Goal: Transaction & Acquisition: Purchase product/service

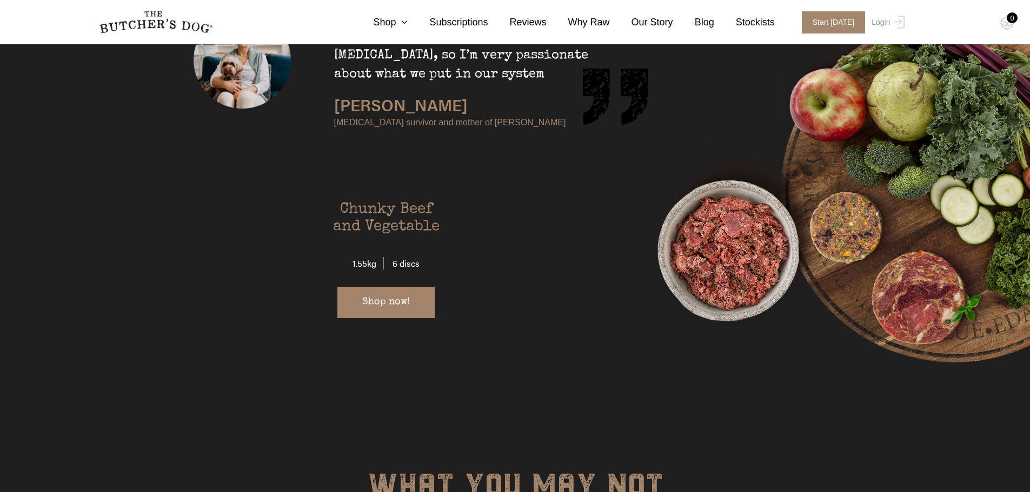
scroll to position [2198, 0]
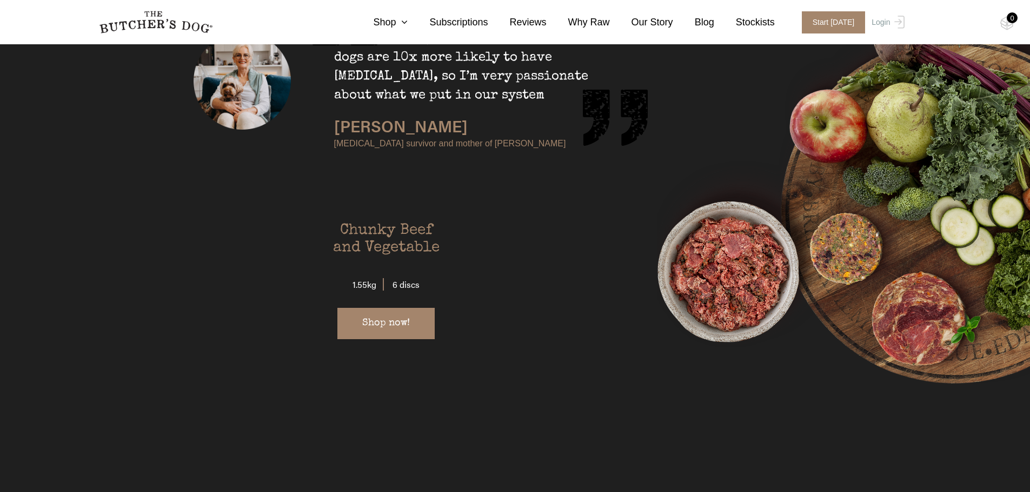
click at [386, 222] on h6 "Chunky Beef and Vegetable" at bounding box center [386, 239] width 162 height 35
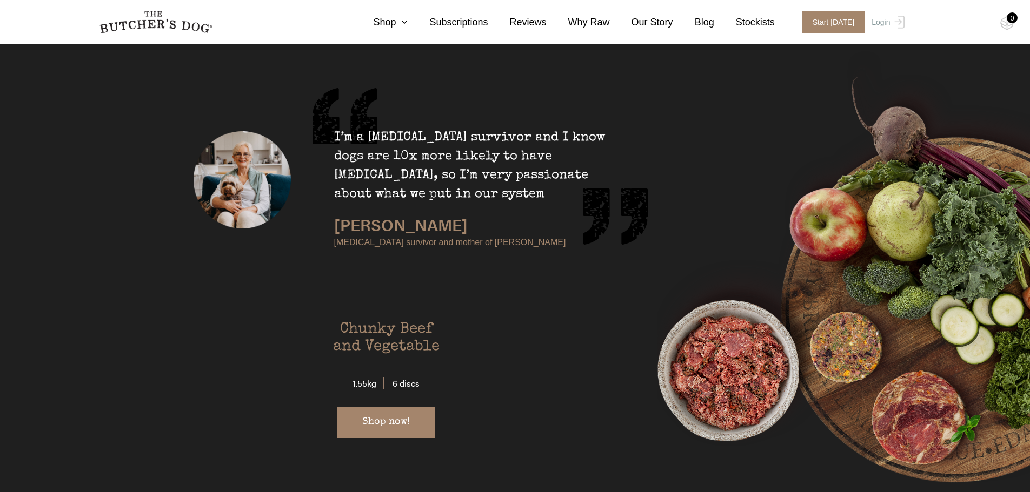
scroll to position [2089, 0]
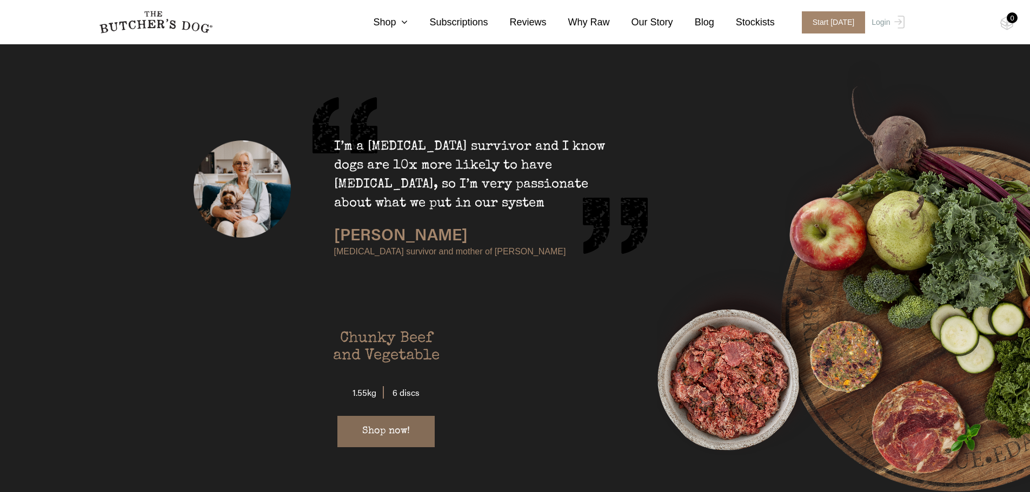
click at [377, 416] on link "Shop now!" at bounding box center [385, 431] width 97 height 31
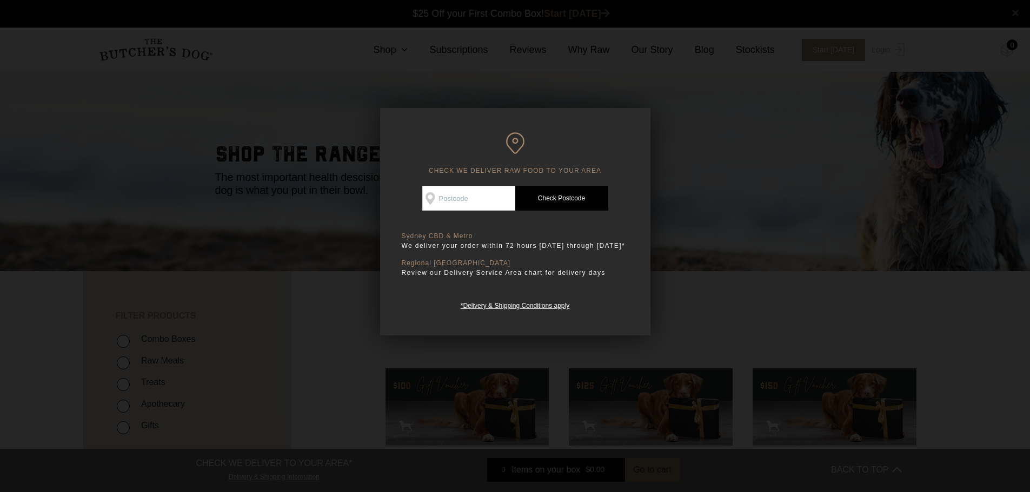
click at [697, 230] on div at bounding box center [515, 246] width 1030 height 492
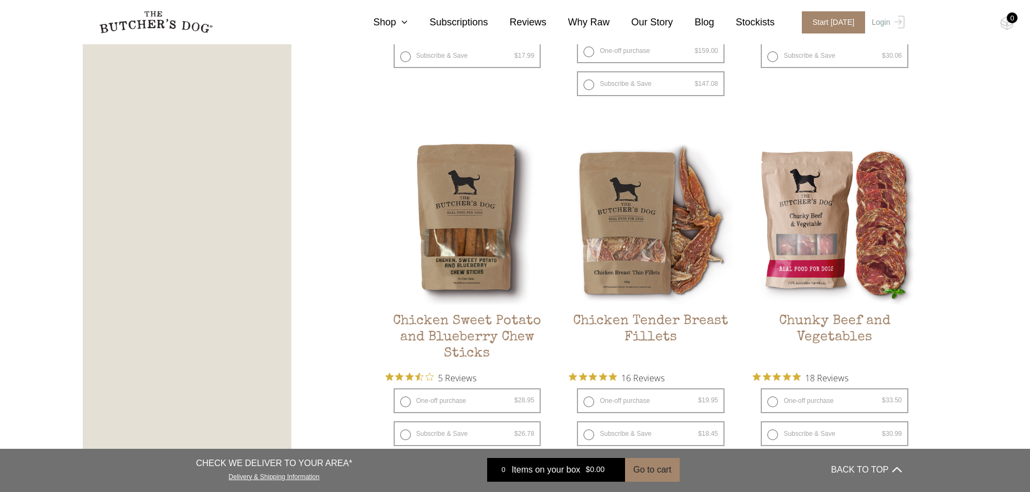
scroll to position [1243, 0]
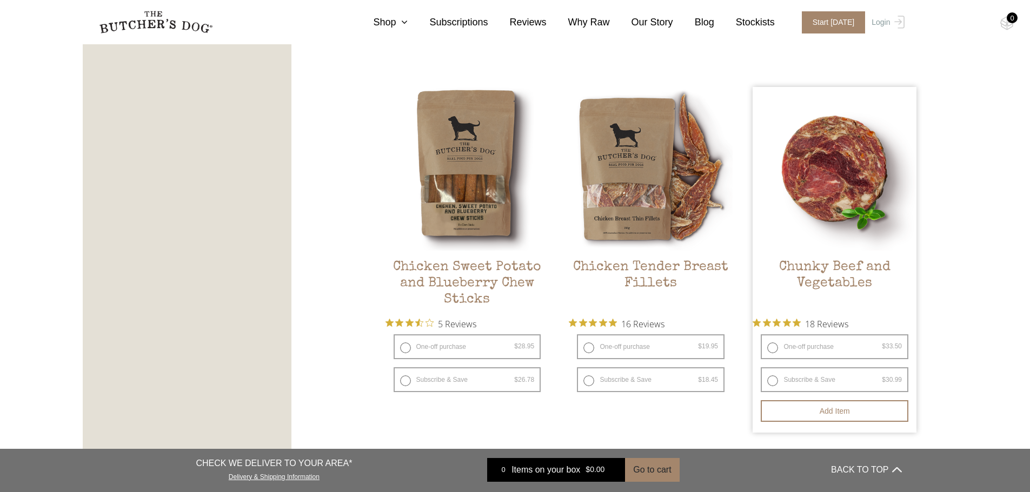
click at [850, 264] on h2 "Chunky Beef and Vegetables" at bounding box center [834, 284] width 164 height 51
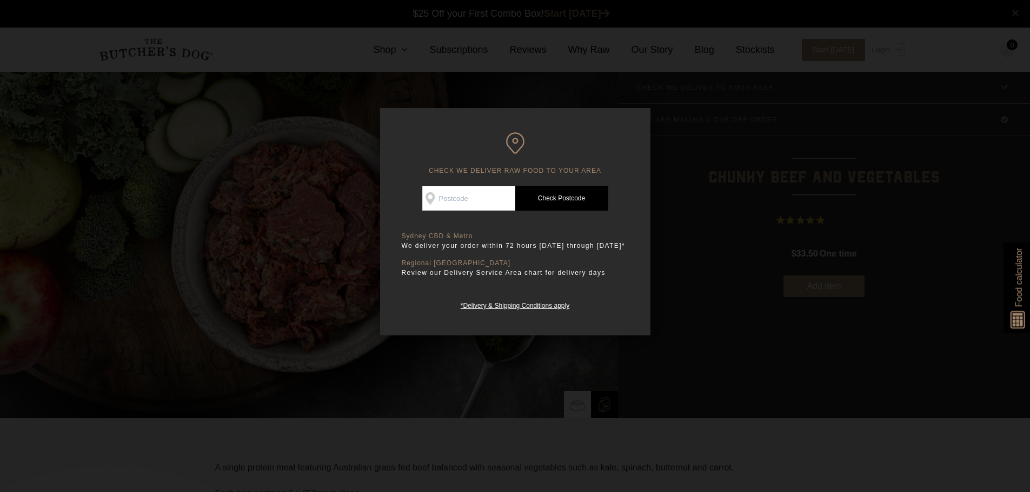
click at [651, 160] on div at bounding box center [515, 246] width 1030 height 492
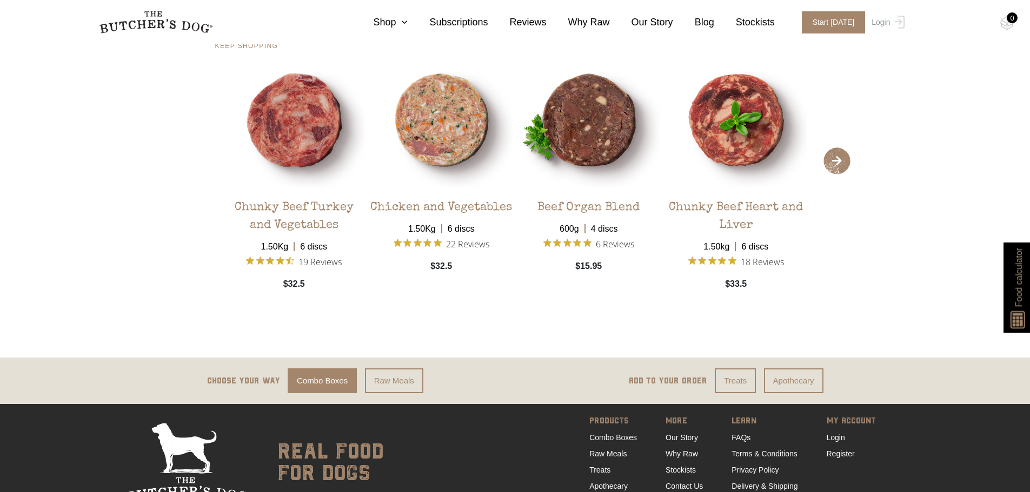
scroll to position [2216, 0]
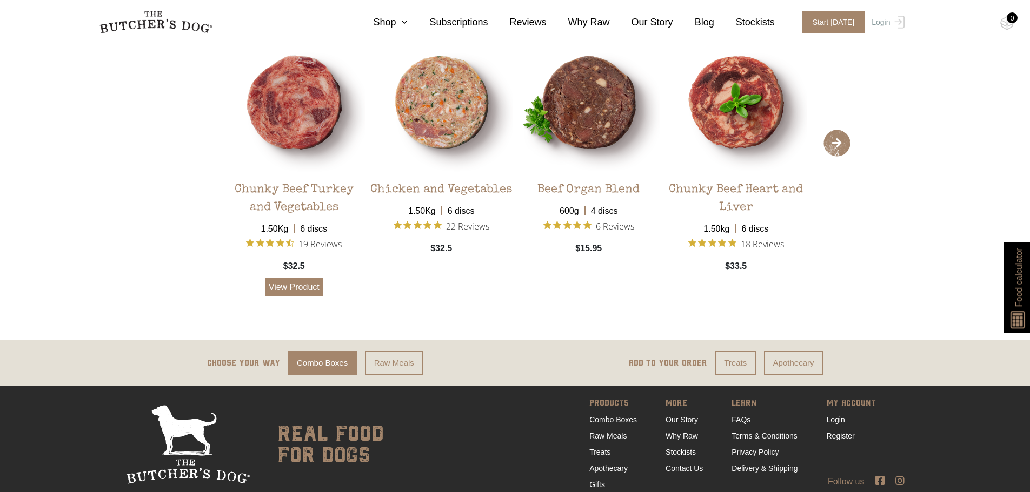
click at [297, 278] on link "View Product" at bounding box center [294, 287] width 58 height 18
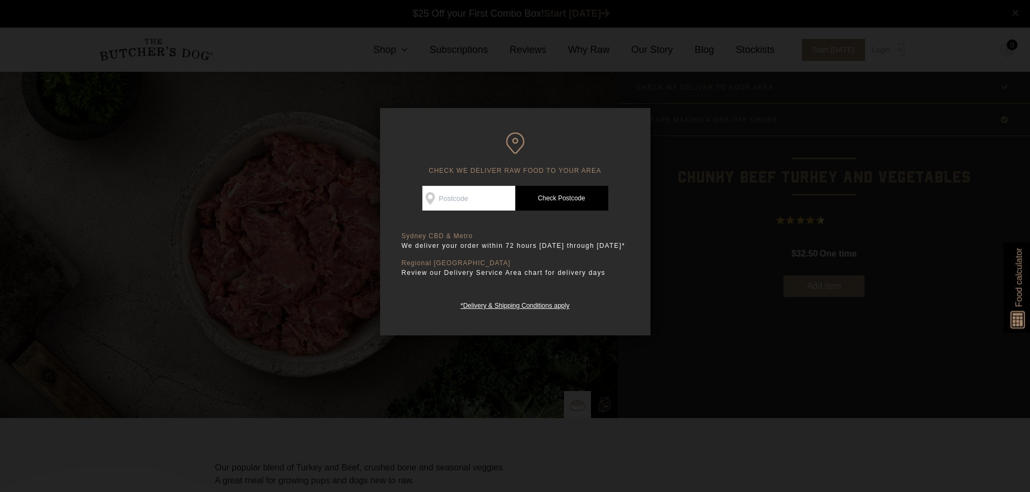
click at [309, 231] on div at bounding box center [515, 246] width 1030 height 492
